Goal: Transaction & Acquisition: Purchase product/service

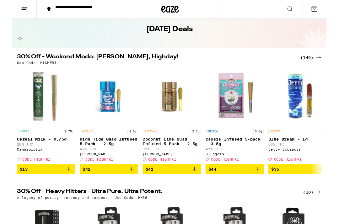
scroll to position [29, 0]
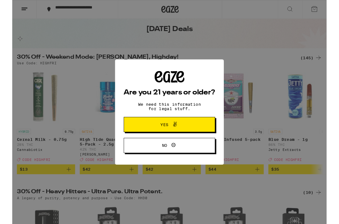
click at [175, 135] on icon at bounding box center [176, 134] width 4 height 5
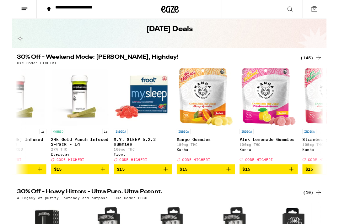
scroll to position [0, 2609]
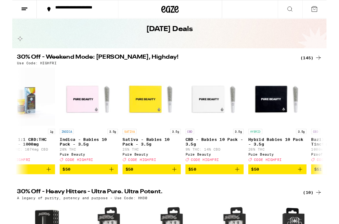
scroll to position [0, 8434]
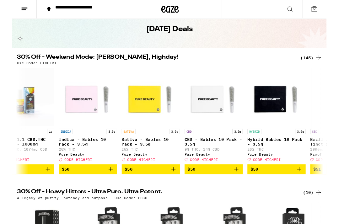
click at [210, 211] on h2 "30% Off - Heavy Hitters - Ultra Pure. Ultra Potent." at bounding box center [154, 208] width 298 height 8
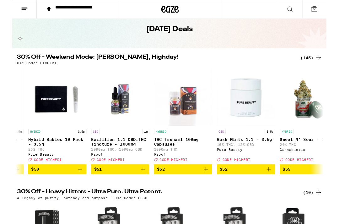
scroll to position [0, 8671]
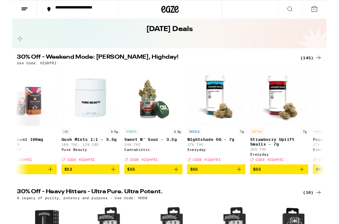
click at [202, 215] on div "A legacy of purity, potency and purpose - Use Code: HH30" at bounding box center [169, 213] width 329 height 4
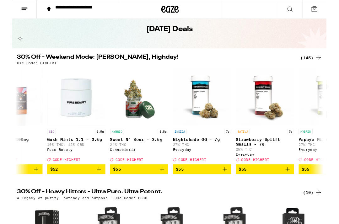
scroll to position [0, 8855]
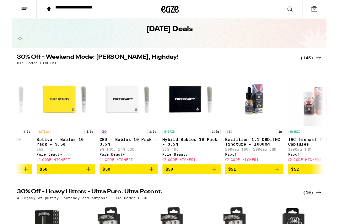
scroll to position [0, 8524]
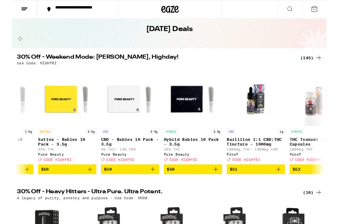
click at [221, 187] on icon "Add to bag" at bounding box center [220, 183] width 8 height 8
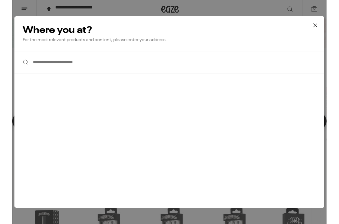
click at [336, 28] on button at bounding box center [326, 28] width 19 height 20
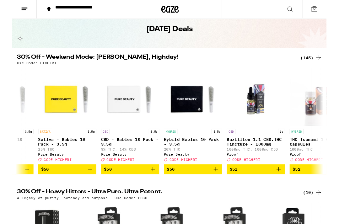
click at [185, 187] on span "$50" at bounding box center [195, 183] width 57 height 8
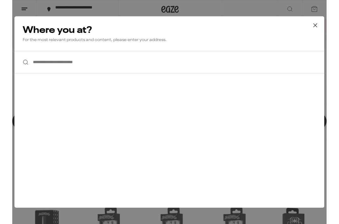
click at [328, 27] on icon at bounding box center [326, 27] width 9 height 9
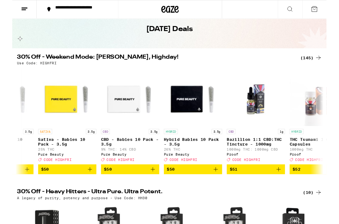
click at [171, 185] on span "$50" at bounding box center [171, 182] width 8 height 5
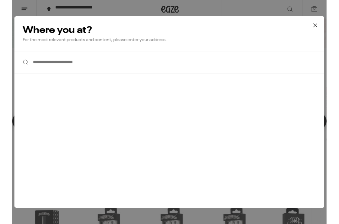
click at [331, 27] on icon at bounding box center [326, 27] width 9 height 9
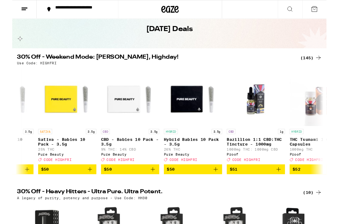
click at [14, 9] on icon at bounding box center [13, 10] width 8 height 8
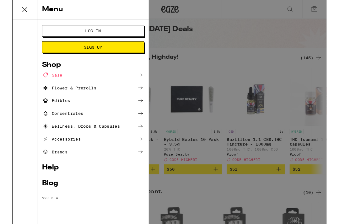
click at [106, 31] on span "Log In" at bounding box center [86, 33] width 59 height 4
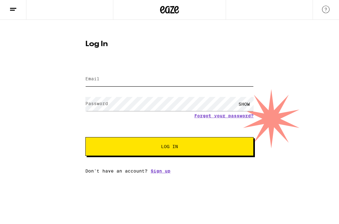
click at [100, 74] on input "Email" at bounding box center [169, 80] width 168 height 14
type input "tonyrahimian@yahoo.com"
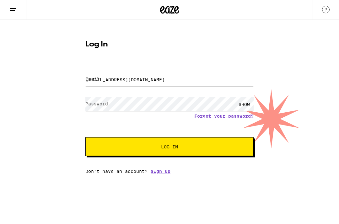
click at [170, 148] on button "Log In" at bounding box center [169, 147] width 168 height 19
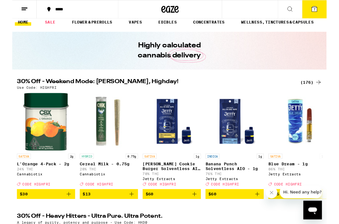
click at [267, 98] on div "30% Off - Weekend Mode: Friyay, Highday! (176) Use Code: HIGHFRI SATIVA 2g L'Or…" at bounding box center [169, 150] width 339 height 130
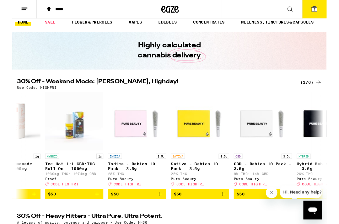
scroll to position [0, 10421]
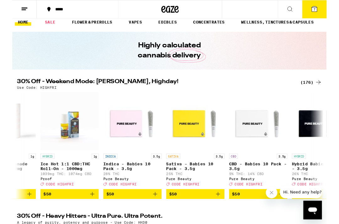
click at [123, 211] on span "$50" at bounding box center [129, 210] width 57 height 8
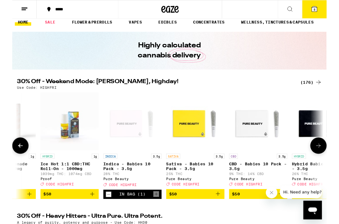
click at [129, 212] on div "In Bag (1)" at bounding box center [130, 209] width 28 height 5
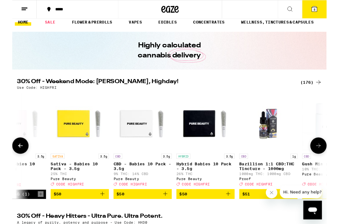
scroll to position [0, 10545]
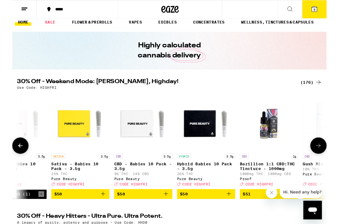
click at [197, 213] on span "$50" at bounding box center [209, 210] width 57 height 8
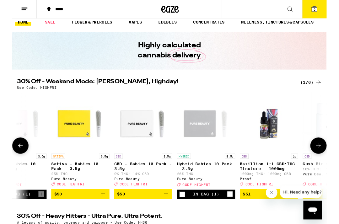
click at [237, 214] on icon "Increment" at bounding box center [235, 210] width 6 height 8
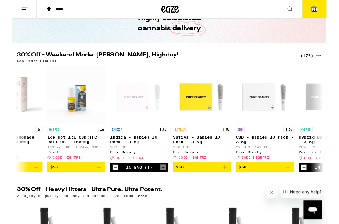
scroll to position [35, 0]
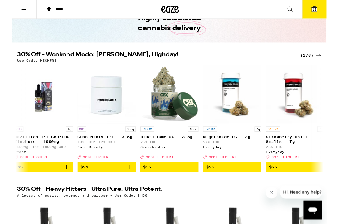
click at [209, 213] on div "A legacy of purity, potency and purpose - Use Code: HH30" at bounding box center [169, 211] width 329 height 4
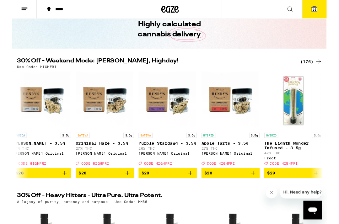
scroll to position [0, 7670]
click at [32, 191] on span "$28" at bounding box center [31, 187] width 57 height 8
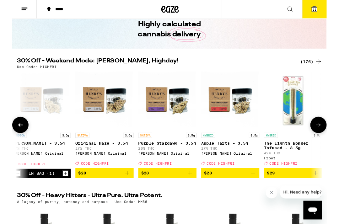
click at [230, 191] on span "$28" at bounding box center [235, 187] width 57 height 8
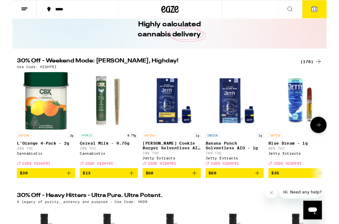
scroll to position [0, 0]
click at [325, 11] on span "12" at bounding box center [326, 10] width 4 height 4
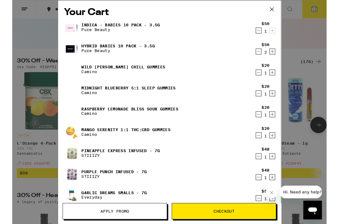
click at [261, 81] on div "$20 1" at bounding box center [272, 74] width 24 height 13
click at [267, 82] on icon "Decrement" at bounding box center [266, 78] width 6 height 8
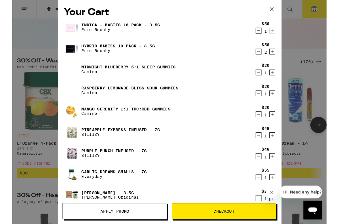
click at [267, 82] on icon "Decrement" at bounding box center [266, 78] width 6 height 8
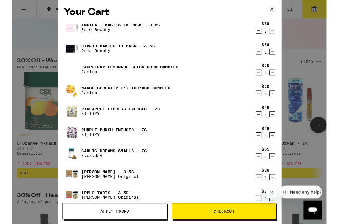
click at [268, 82] on icon "Decrement" at bounding box center [266, 78] width 6 height 8
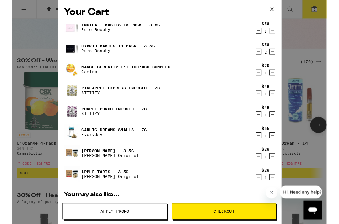
click at [267, 82] on icon "Decrement" at bounding box center [266, 78] width 6 height 8
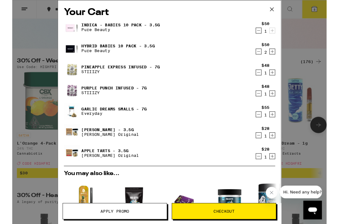
click at [268, 126] on icon "Decrement" at bounding box center [266, 124] width 6 height 8
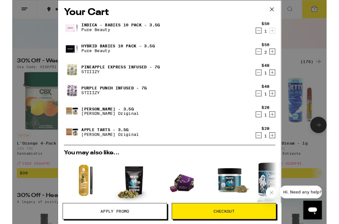
click at [268, 105] on icon "Decrement" at bounding box center [266, 101] width 6 height 8
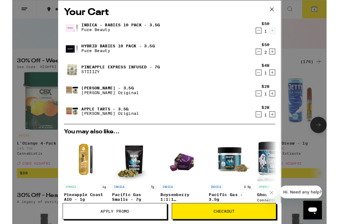
click at [268, 82] on icon "Decrement" at bounding box center [266, 78] width 6 height 8
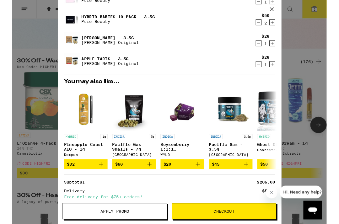
scroll to position [34, 0]
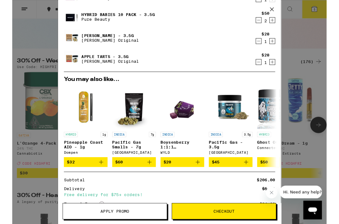
click at [115, 224] on span "Apply Promo" at bounding box center [110, 228] width 31 height 4
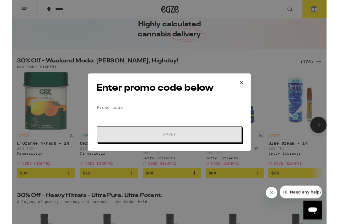
click at [100, 114] on input "Promo Code" at bounding box center [170, 115] width 158 height 9
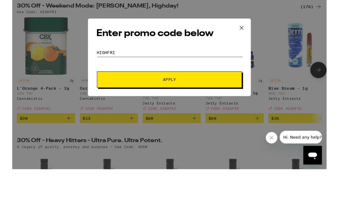
type input "Highfri"
click at [181, 143] on span "Apply" at bounding box center [169, 145] width 113 height 4
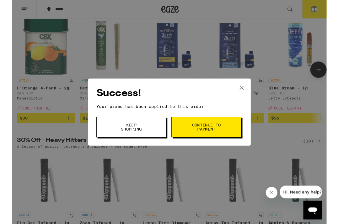
click at [217, 137] on span "Continue to payment" at bounding box center [209, 137] width 32 height 9
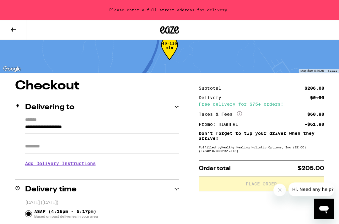
scroll to position [14, 0]
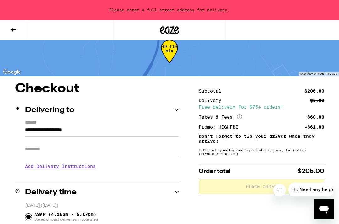
click at [110, 132] on input "**********" at bounding box center [102, 131] width 154 height 11
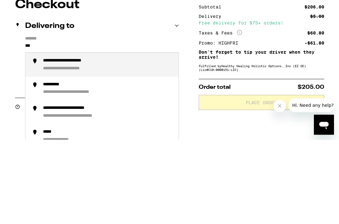
type input "**"
click at [62, 142] on div "**********" at bounding box center [108, 149] width 131 height 14
type input "**********"
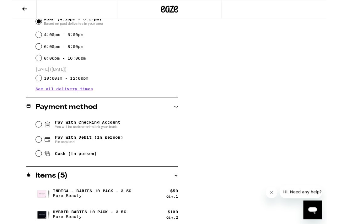
scroll to position [188, 0]
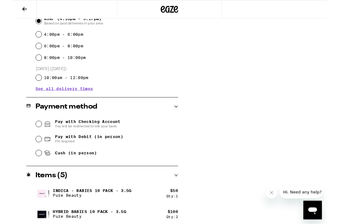
click at [27, 166] on input "Cash (in person)" at bounding box center [28, 165] width 6 height 6
radio input "true"
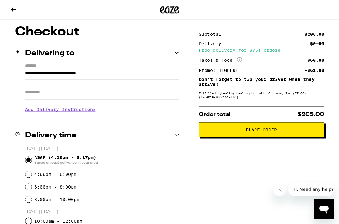
scroll to position [50, 0]
click at [255, 132] on span "Place Order" at bounding box center [261, 130] width 31 height 4
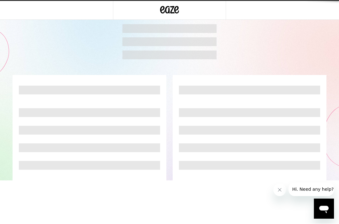
scroll to position [0, 0]
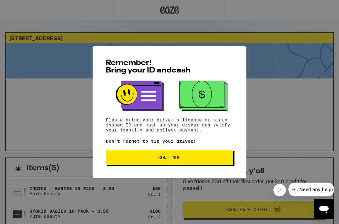
click at [202, 155] on button "Continue" at bounding box center [170, 157] width 128 height 15
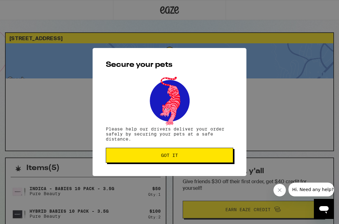
click at [200, 155] on button "Got it" at bounding box center [170, 155] width 128 height 15
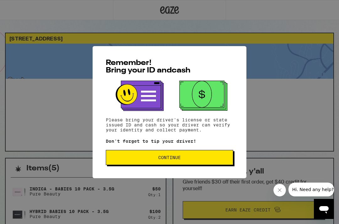
click at [147, 157] on span "Continue" at bounding box center [169, 157] width 117 height 4
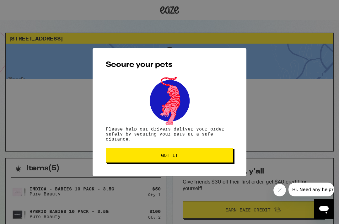
click at [144, 154] on button "Got it" at bounding box center [170, 155] width 128 height 15
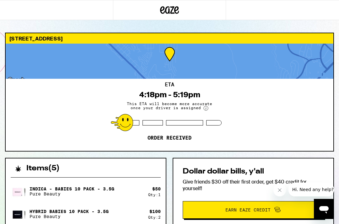
click at [297, 123] on div "ETA 4:18pm - 5:19pm This ETA will become more accurate once your driver is assi…" at bounding box center [170, 115] width 328 height 72
